Goal: Task Accomplishment & Management: Complete application form

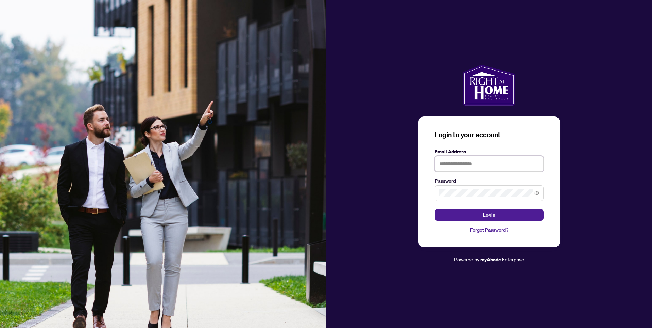
click at [499, 163] on input "text" at bounding box center [489, 164] width 109 height 16
type input "**********"
click at [511, 211] on button "Login" at bounding box center [489, 215] width 109 height 12
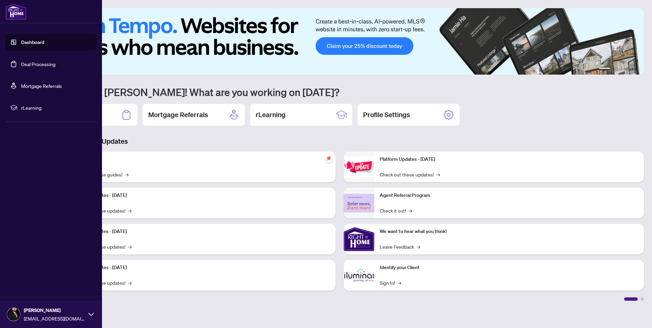
click at [34, 65] on link "Deal Processing" at bounding box center [38, 64] width 34 height 6
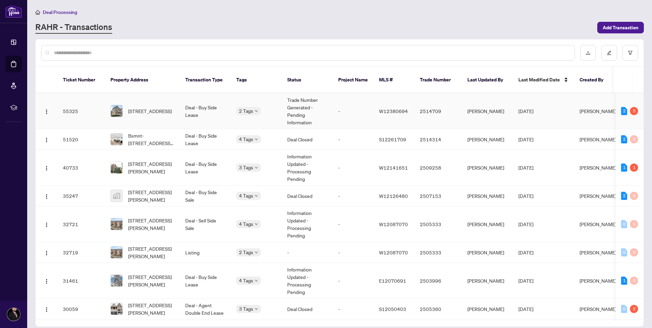
click at [321, 105] on td "Trade Number Generated - Pending Information" at bounding box center [307, 111] width 51 height 36
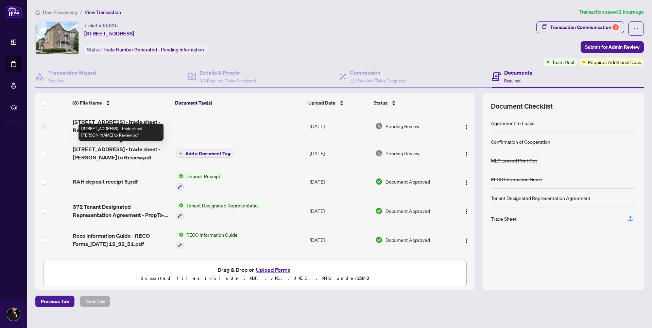
click at [90, 152] on span "[STREET_ADDRESS] - trade sheet - [PERSON_NAME] to Review.pdf" at bounding box center [122, 153] width 98 height 16
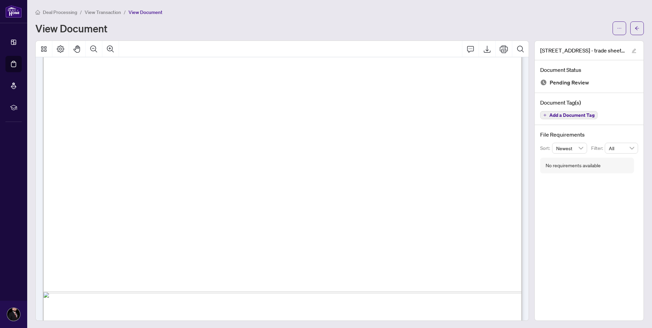
scroll to position [154, 0]
click at [487, 52] on icon "Export" at bounding box center [487, 49] width 8 height 8
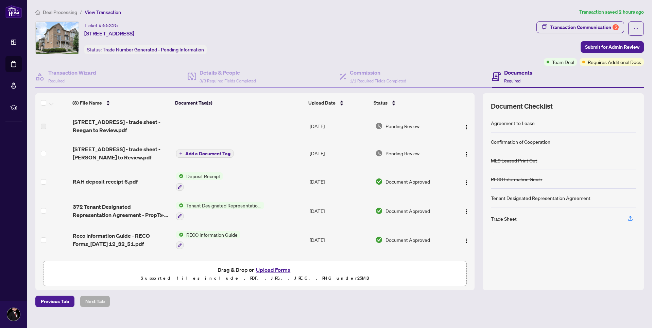
click at [266, 269] on button "Upload Forms" at bounding box center [273, 269] width 38 height 9
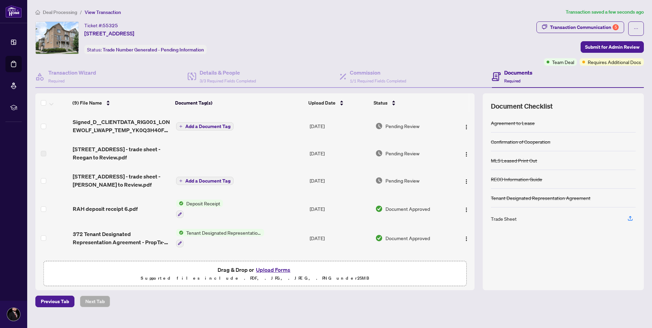
click at [194, 126] on span "Add a Document Tag" at bounding box center [207, 126] width 45 height 5
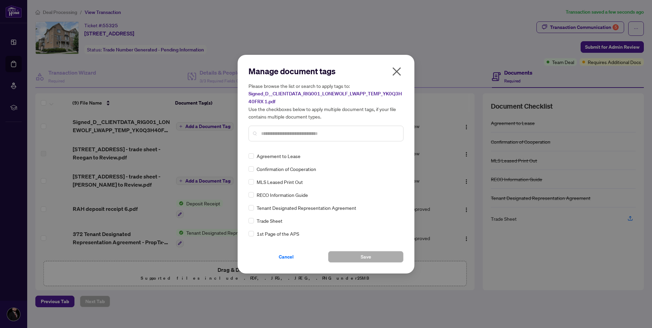
click at [296, 144] on div "Manage document tags Please browse the list or search to apply tags to: Signed_…" at bounding box center [326, 106] width 155 height 81
click at [296, 133] on input "text" at bounding box center [329, 133] width 137 height 7
type input "*****"
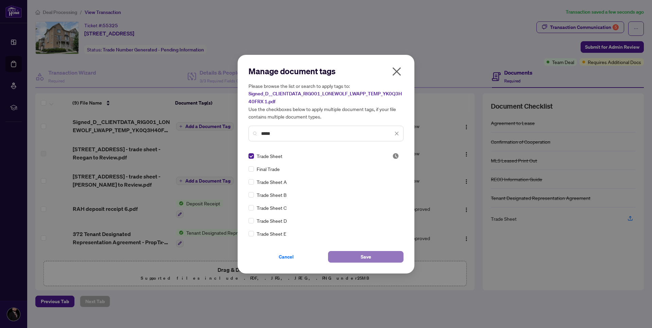
click at [356, 257] on button "Save" at bounding box center [366, 257] width 76 height 12
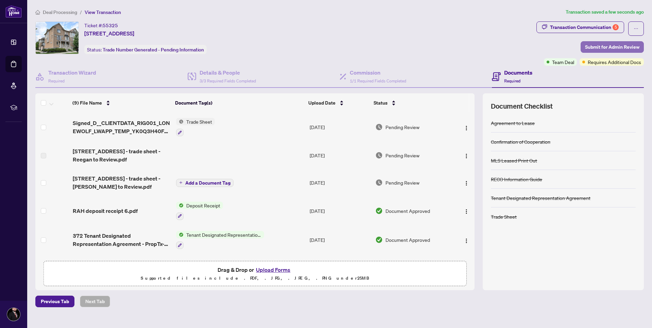
click at [639, 46] on span "Submit for Admin Review" at bounding box center [612, 46] width 54 height 11
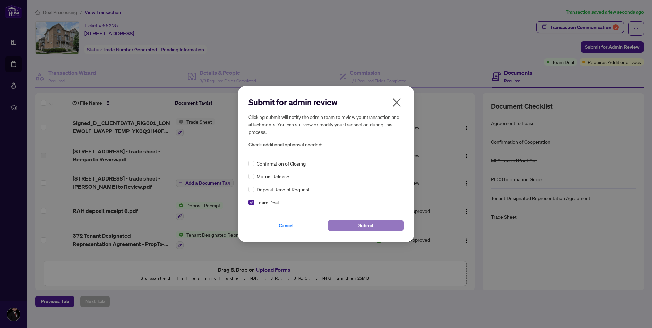
click at [360, 223] on span "Submit" at bounding box center [366, 225] width 15 height 11
